Goal: Navigation & Orientation: Find specific page/section

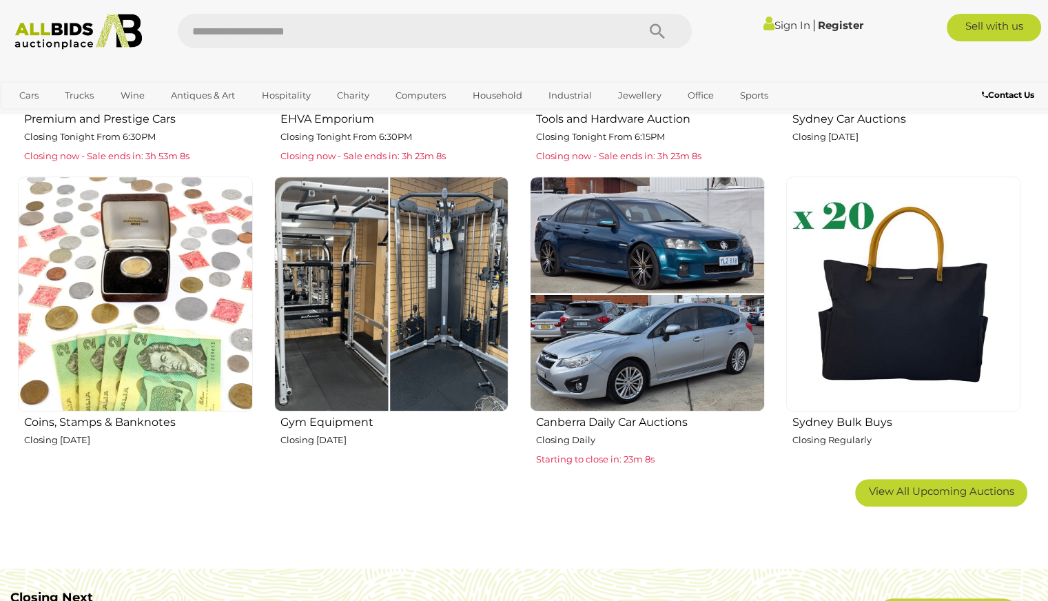
scroll to position [827, 0]
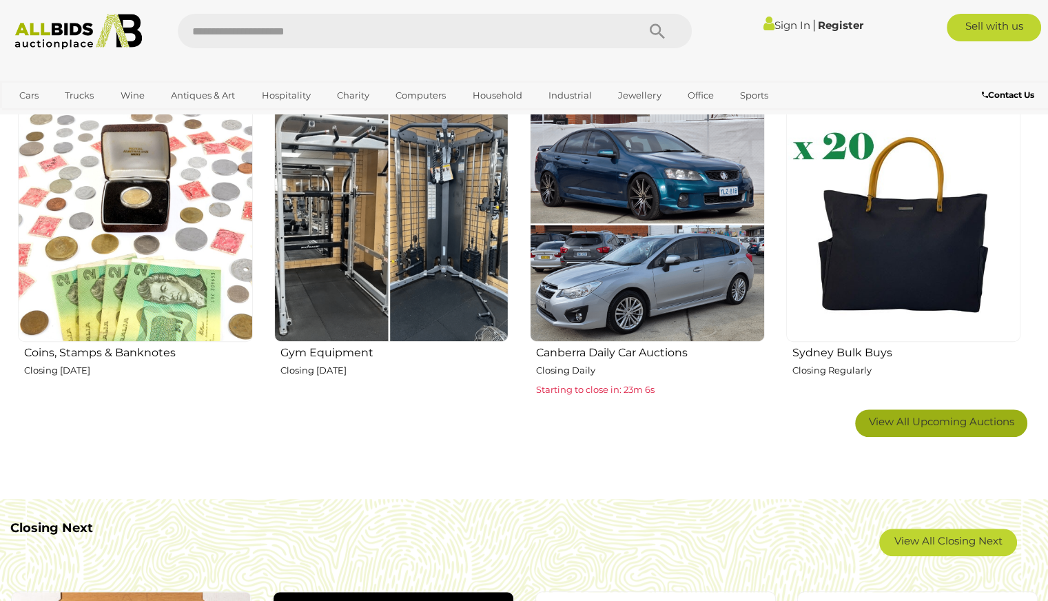
click at [881, 415] on span "View All Upcoming Auctions" at bounding box center [941, 421] width 145 height 13
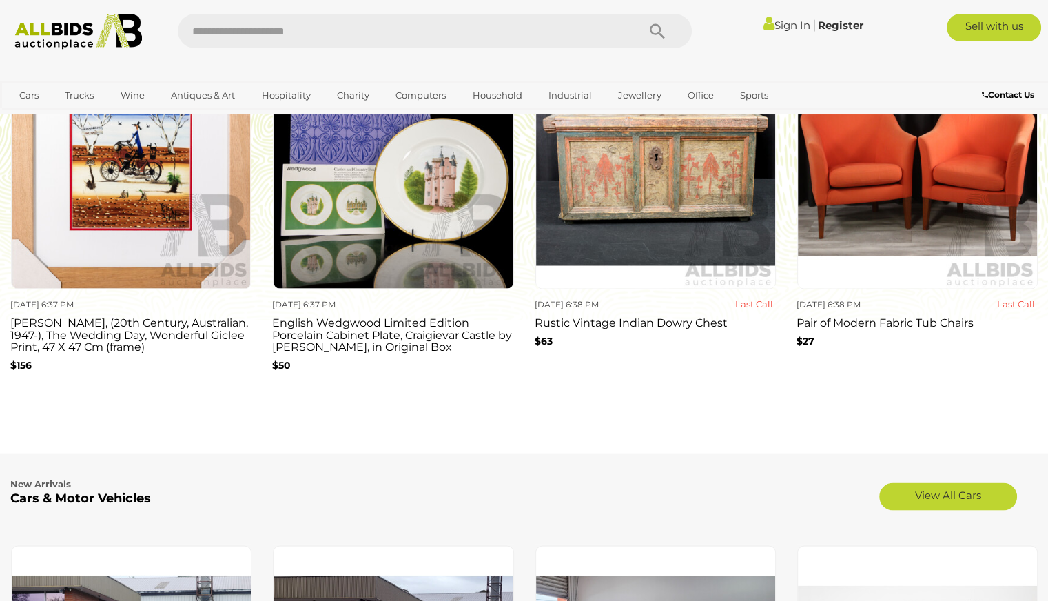
scroll to position [2412, 0]
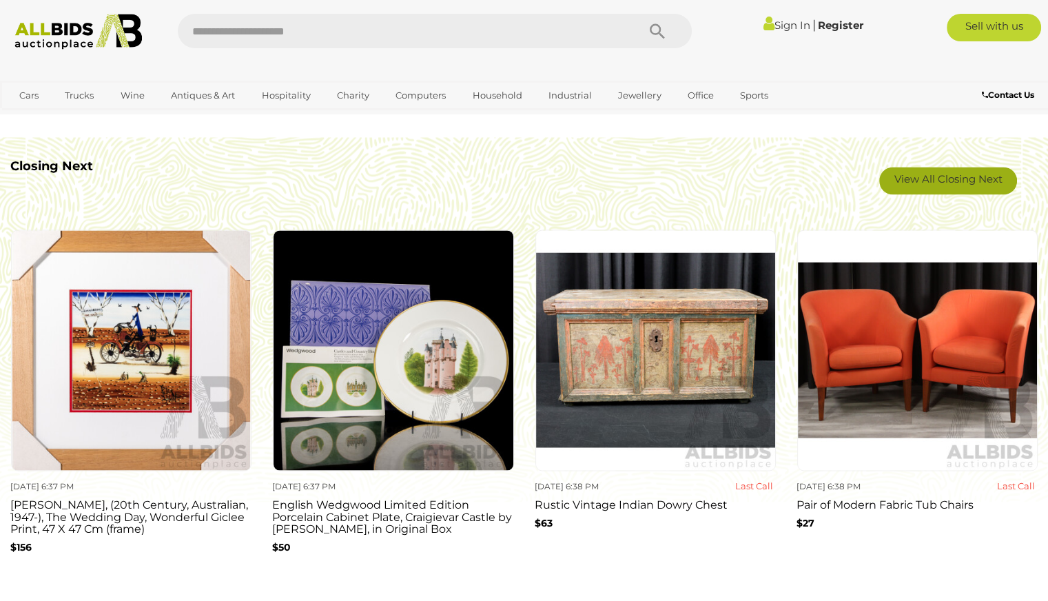
click at [930, 183] on link "View All Closing Next" at bounding box center [948, 181] width 138 height 28
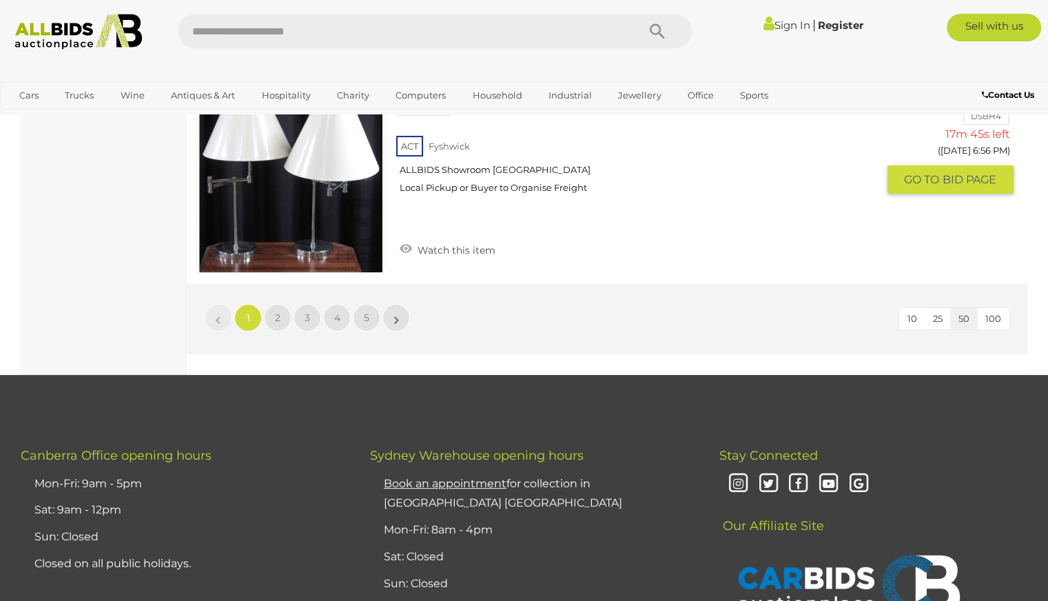
scroll to position [10818, 0]
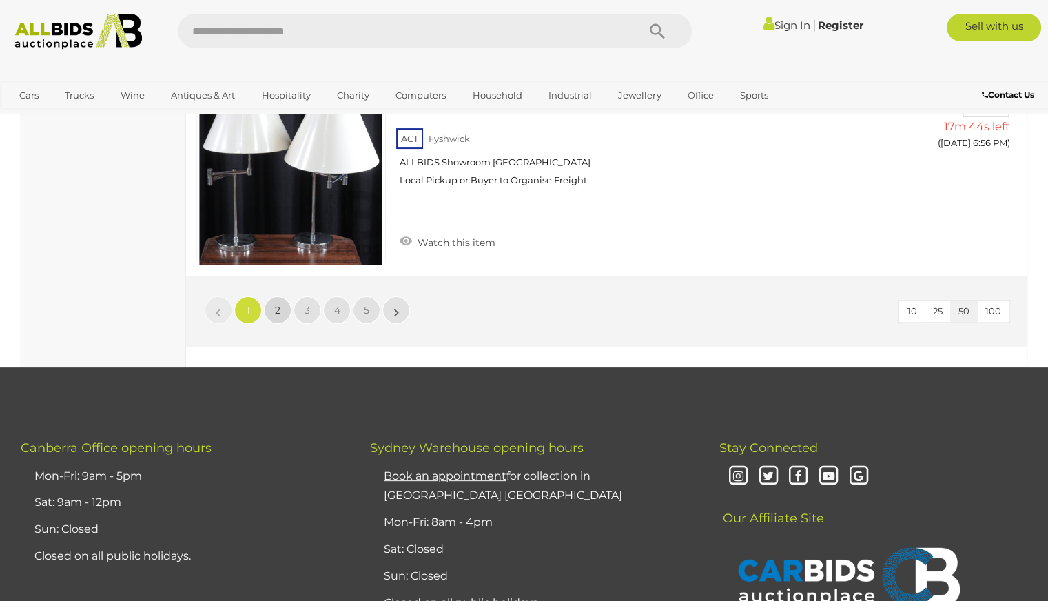
click at [279, 304] on span "2" at bounding box center [278, 310] width 6 height 12
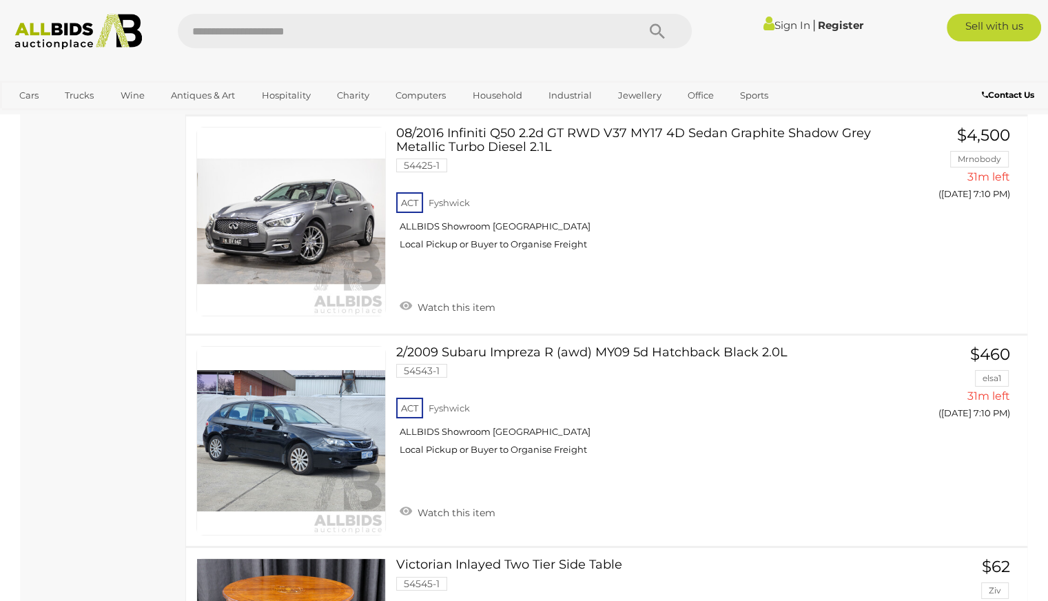
scroll to position [10061, 0]
